Goal: Transaction & Acquisition: Subscribe to service/newsletter

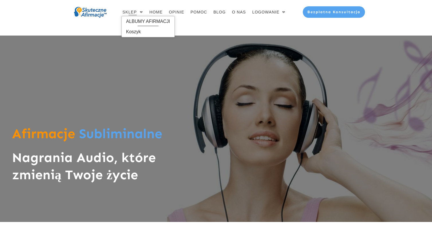
click at [137, 19] on span "ALBUMY AFIRMACJI" at bounding box center [148, 21] width 44 height 9
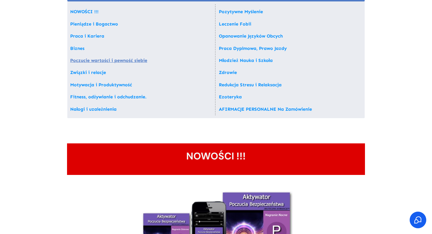
scroll to position [51, 0]
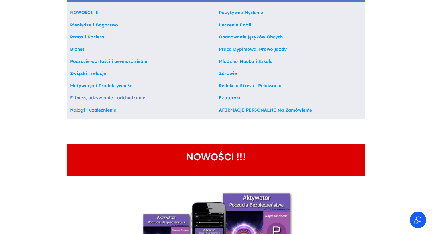
click at [107, 99] on link "Fitness, odżywianie i odchudzanie." at bounding box center [108, 97] width 76 height 5
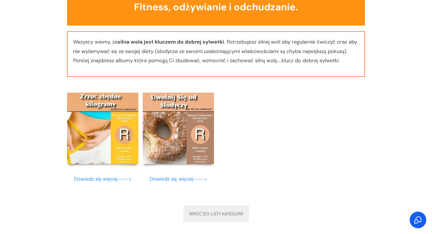
click at [179, 130] on img at bounding box center [178, 127] width 71 height 71
click at [182, 136] on img at bounding box center [178, 127] width 71 height 71
click at [190, 137] on img at bounding box center [178, 127] width 71 height 71
click at [179, 105] on img at bounding box center [178, 127] width 71 height 71
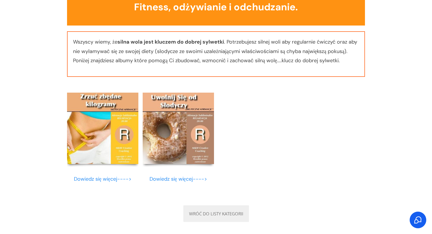
click at [116, 134] on img at bounding box center [102, 127] width 71 height 71
click at [170, 178] on link "Dowiedz się więcej---->" at bounding box center [178, 178] width 58 height 7
click at [175, 179] on link "Dowiedz się więcej---->" at bounding box center [178, 178] width 58 height 7
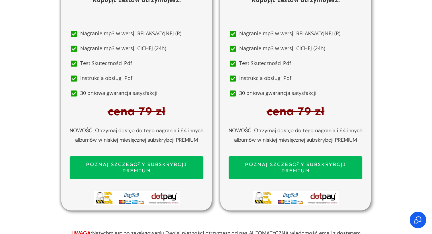
scroll to position [3081, 0]
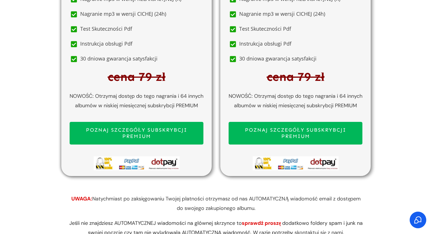
click at [130, 127] on span "POZNAJ SZCZEGÓŁY SUBSKRYBCJI PREMIUM" at bounding box center [136, 133] width 123 height 12
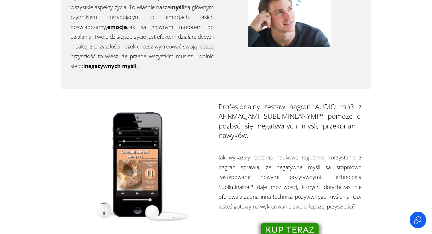
scroll to position [0, 0]
